Goal: Navigation & Orientation: Find specific page/section

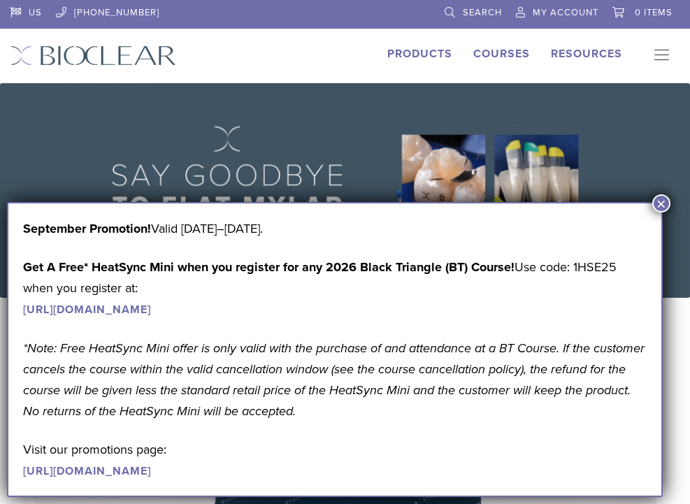
click at [660, 199] on button "×" at bounding box center [662, 203] width 18 height 18
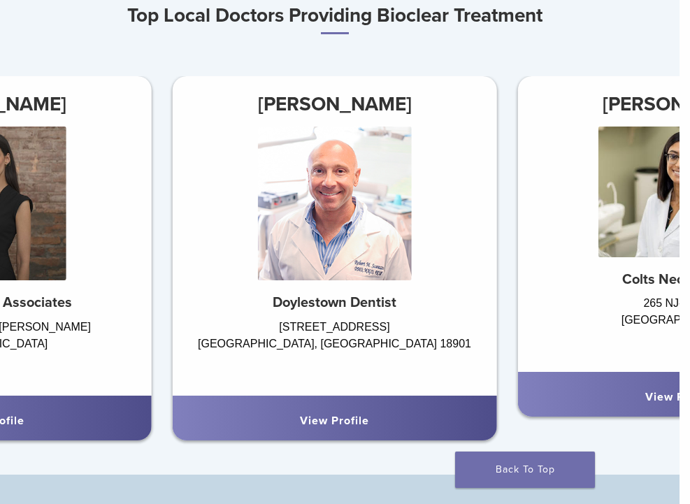
scroll to position [1006, 10]
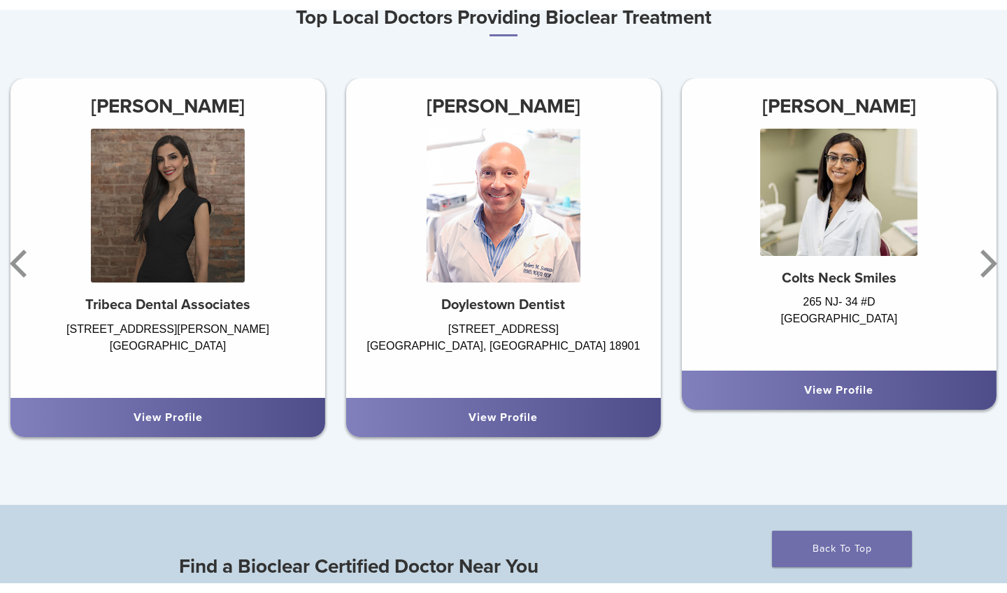
scroll to position [846, 0]
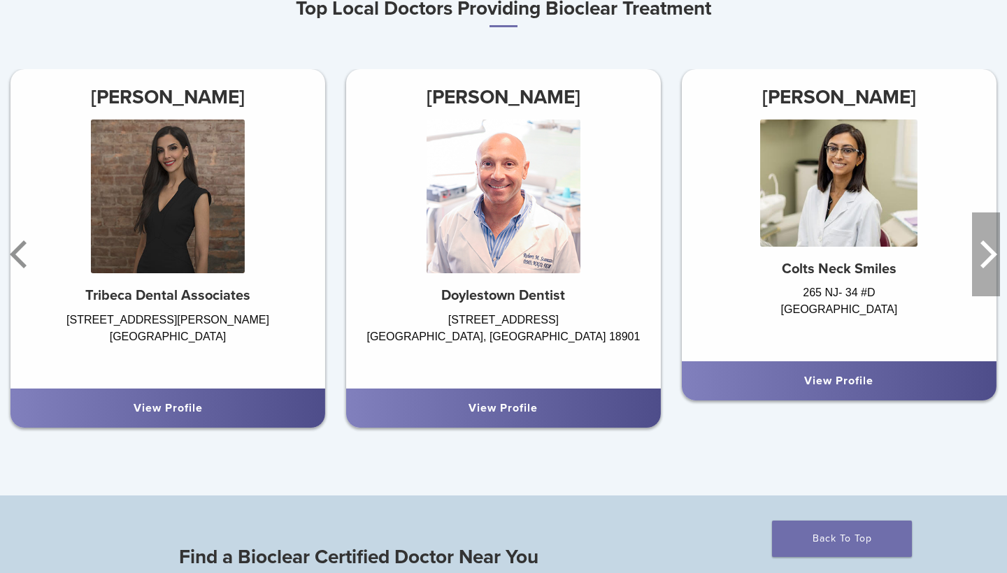
click at [690, 261] on icon "Next" at bounding box center [989, 255] width 17 height 28
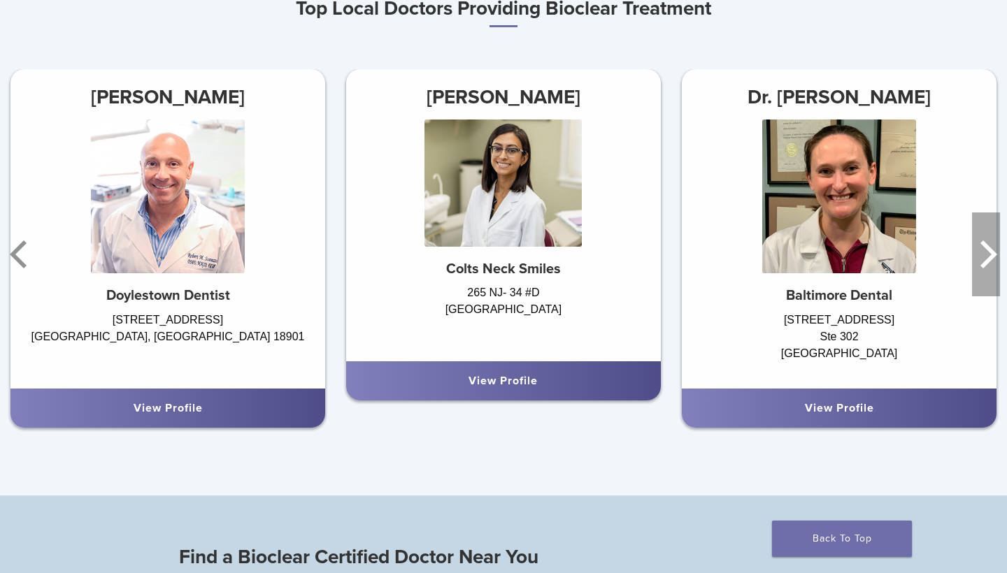
click at [690, 261] on icon "Next" at bounding box center [989, 255] width 17 height 28
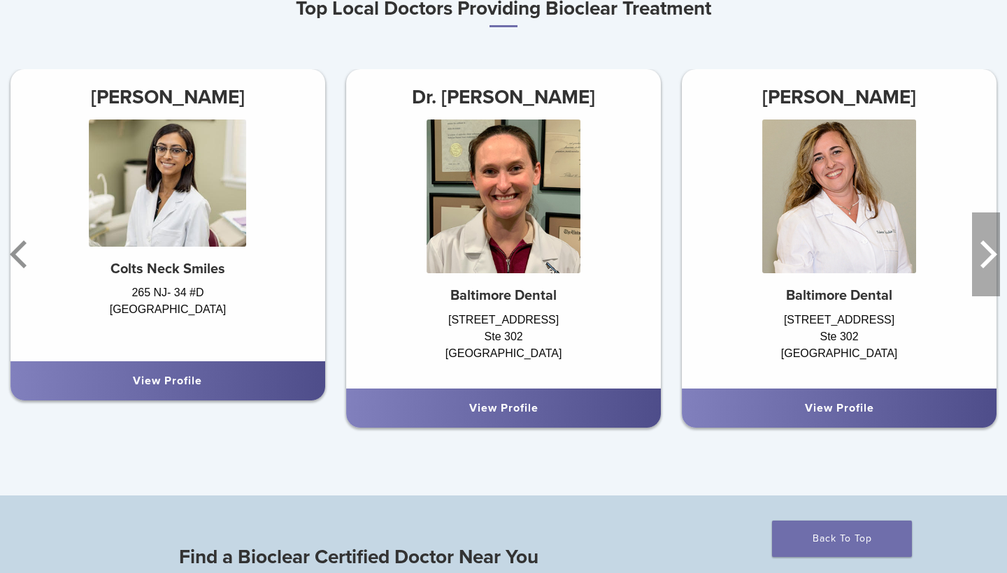
click at [690, 261] on icon "Next" at bounding box center [989, 255] width 17 height 28
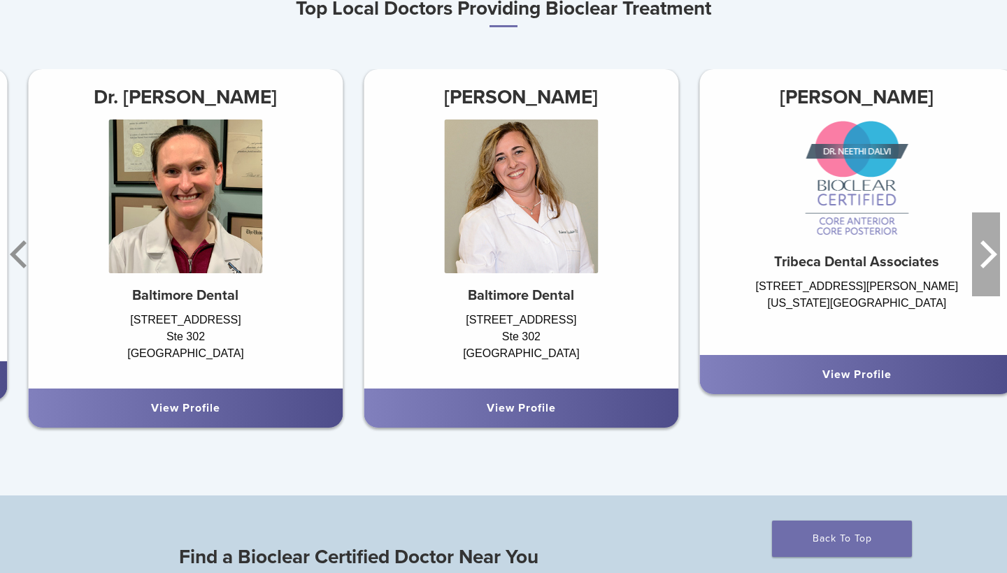
click at [690, 261] on icon "Next" at bounding box center [989, 255] width 17 height 28
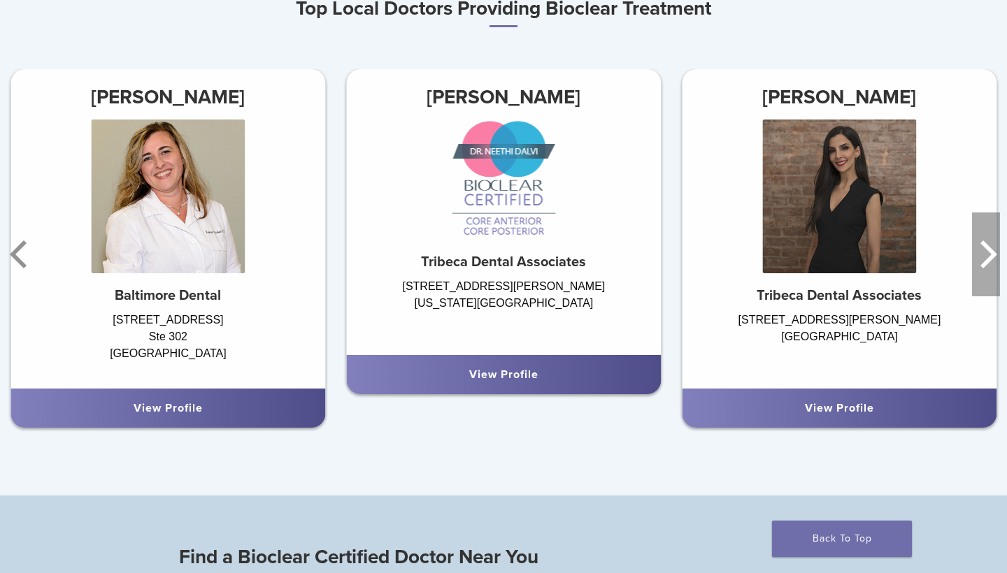
click at [690, 261] on icon "Next" at bounding box center [989, 255] width 17 height 28
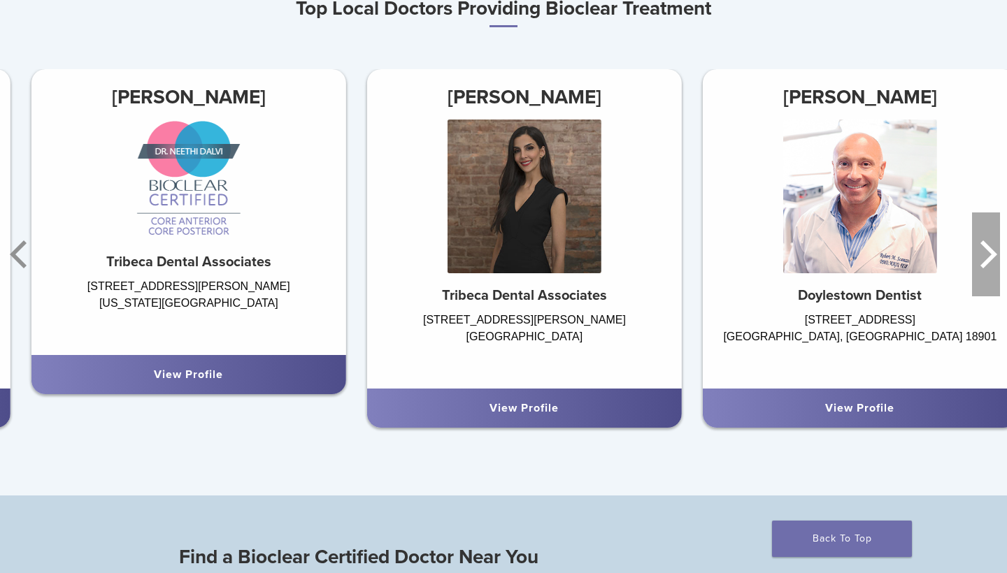
click at [690, 261] on icon "Next" at bounding box center [989, 255] width 17 height 28
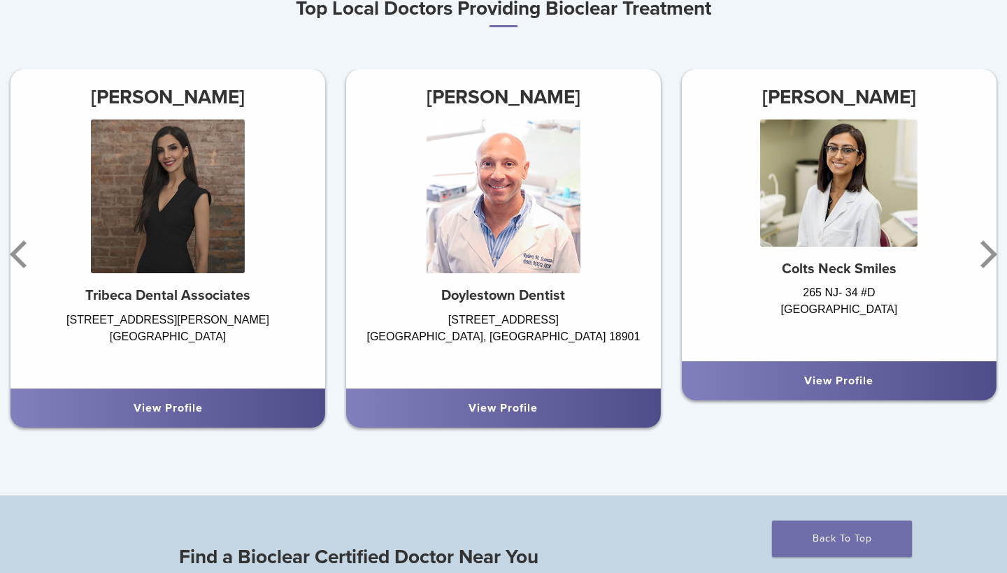
click at [545, 415] on div "View Profile" at bounding box center [503, 408] width 292 height 17
click at [493, 400] on div "View Profile" at bounding box center [503, 408] width 292 height 17
click at [519, 387] on div "[PERSON_NAME] Doylestown Dentist [STREET_ADDRESS]" at bounding box center [503, 229] width 315 height 320
click at [519, 201] on img at bounding box center [504, 197] width 154 height 154
